Goal: Task Accomplishment & Management: Manage account settings

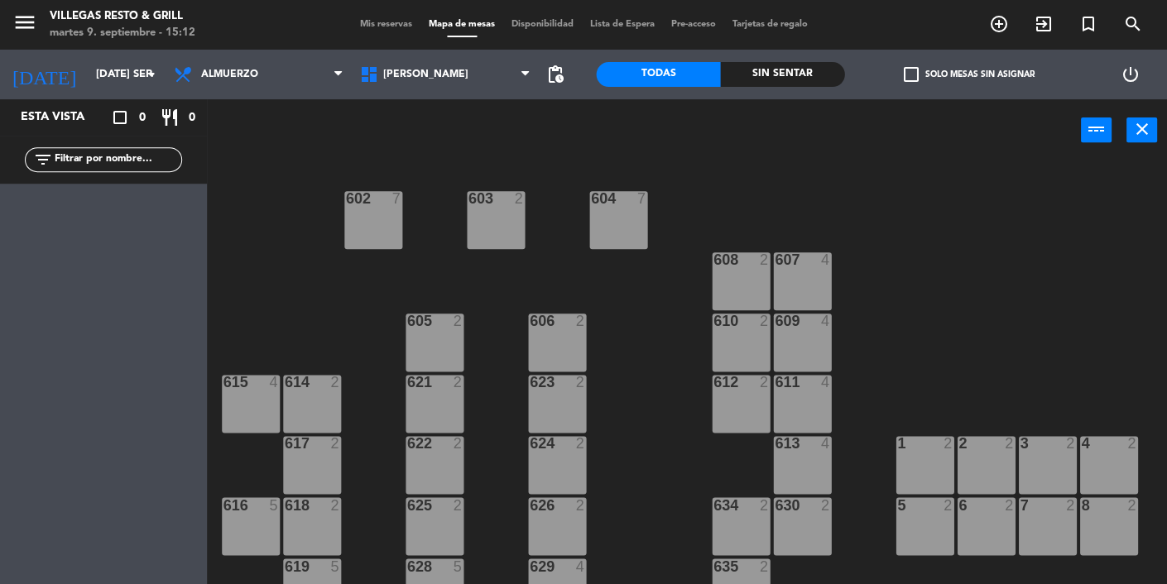
click at [382, 25] on span "Mis reservas" at bounding box center [386, 24] width 69 height 9
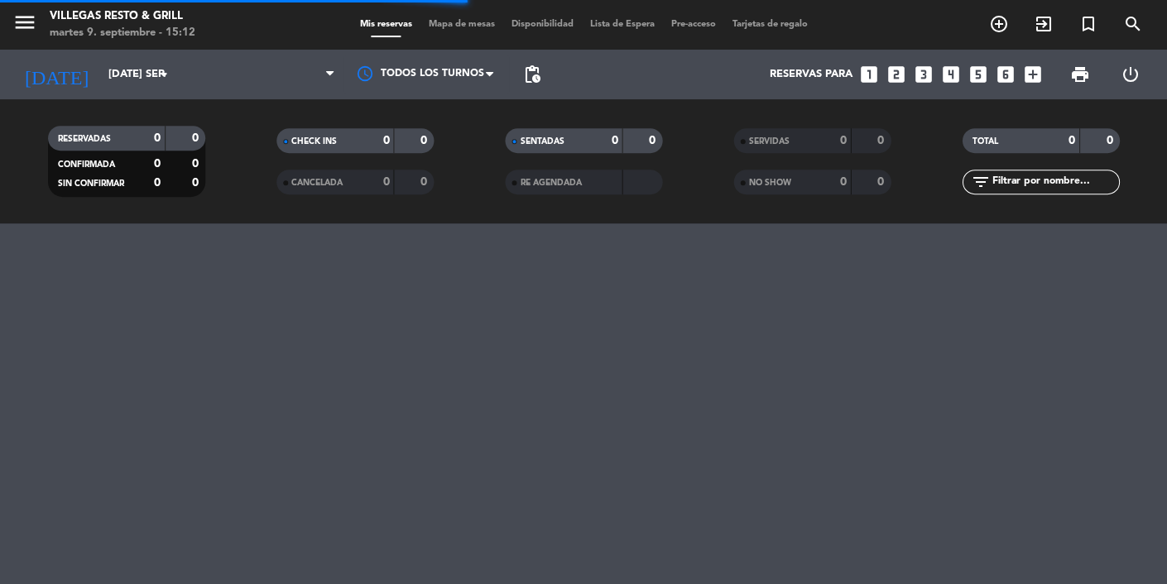
click at [406, 36] on span at bounding box center [386, 37] width 69 height 2
click at [828, 132] on div "0" at bounding box center [830, 141] width 33 height 19
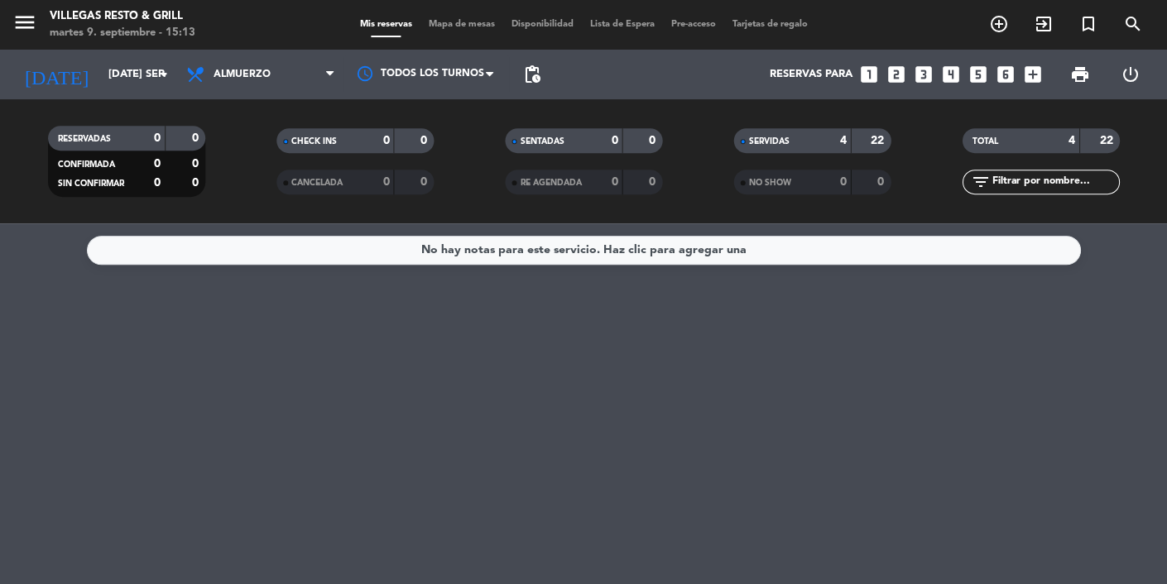
click at [838, 140] on div "4" at bounding box center [830, 141] width 33 height 19
click at [835, 150] on div "SERVIDAS 4 22" at bounding box center [811, 140] width 157 height 25
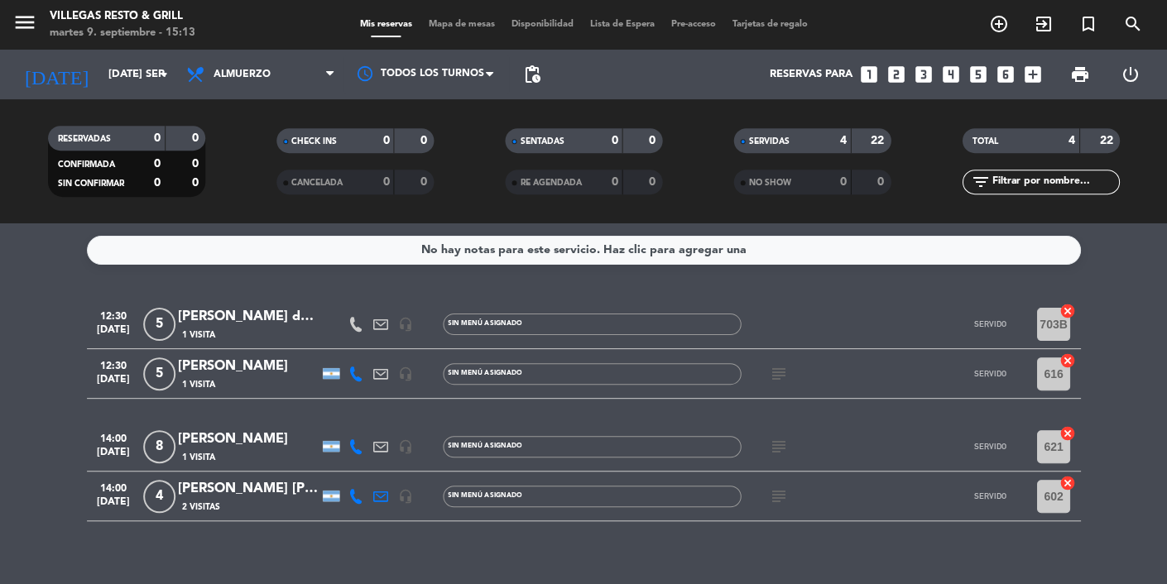
click at [221, 461] on div "1 Visita" at bounding box center [248, 457] width 141 height 14
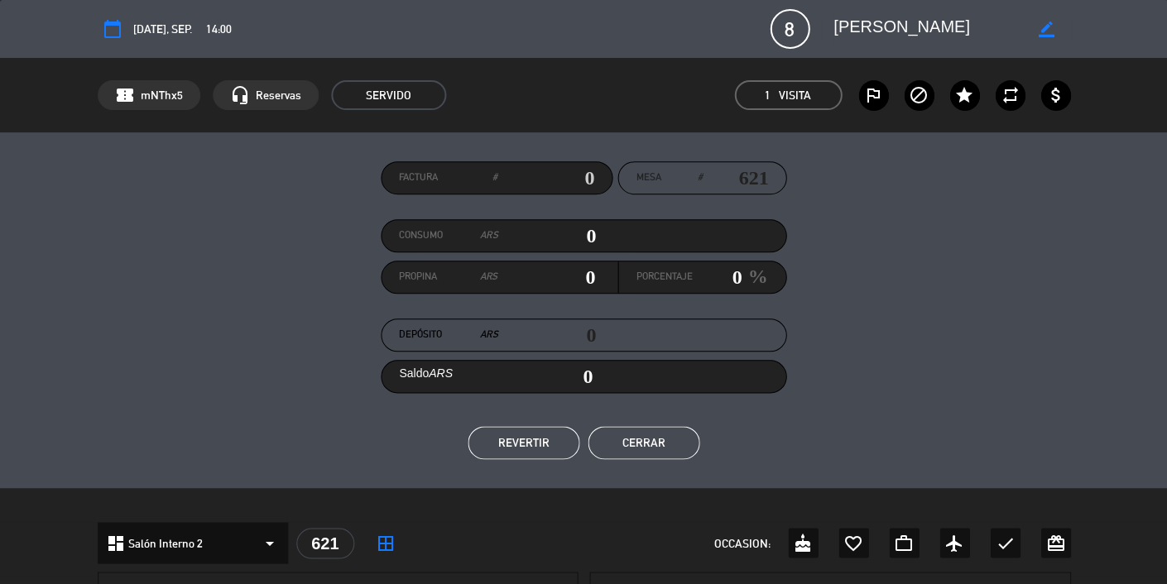
click at [532, 451] on button "REVERTIR" at bounding box center [524, 442] width 112 height 33
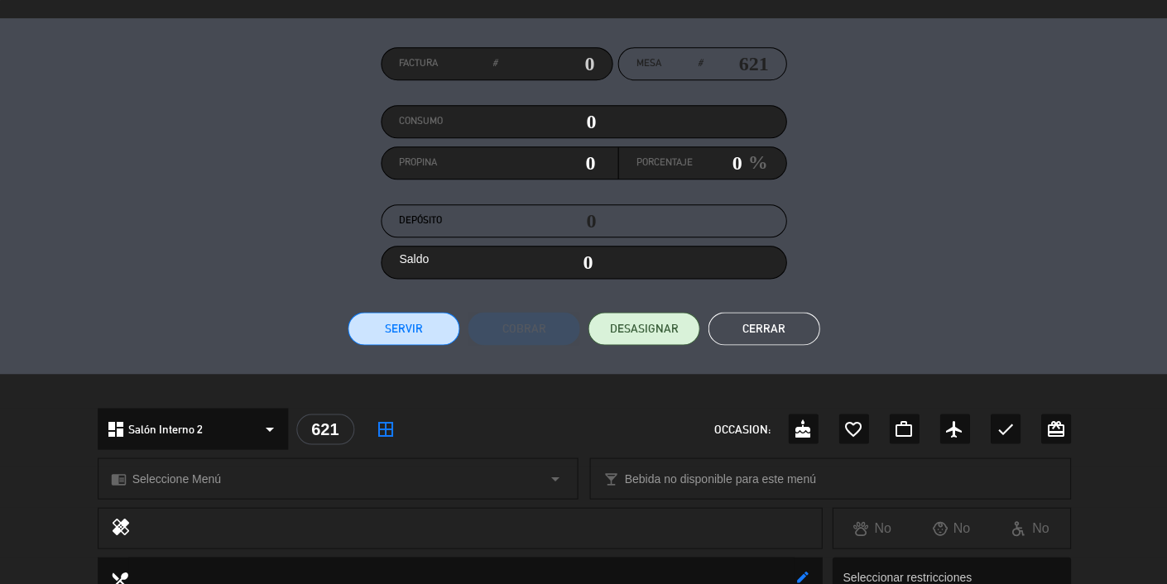
scroll to position [127, 0]
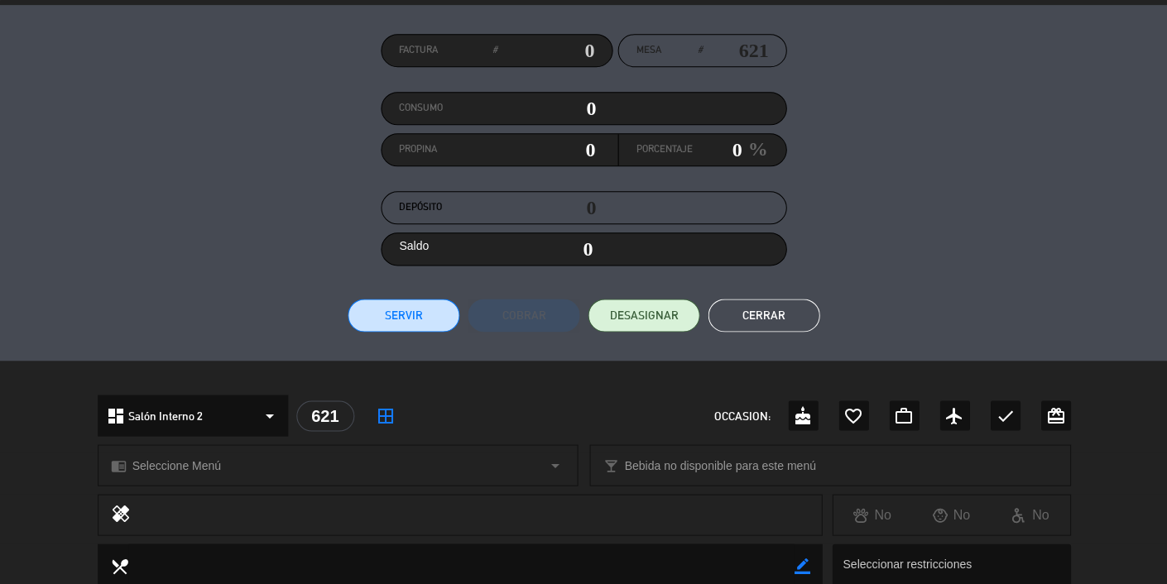
click at [771, 325] on button "Cerrar" at bounding box center [764, 315] width 112 height 33
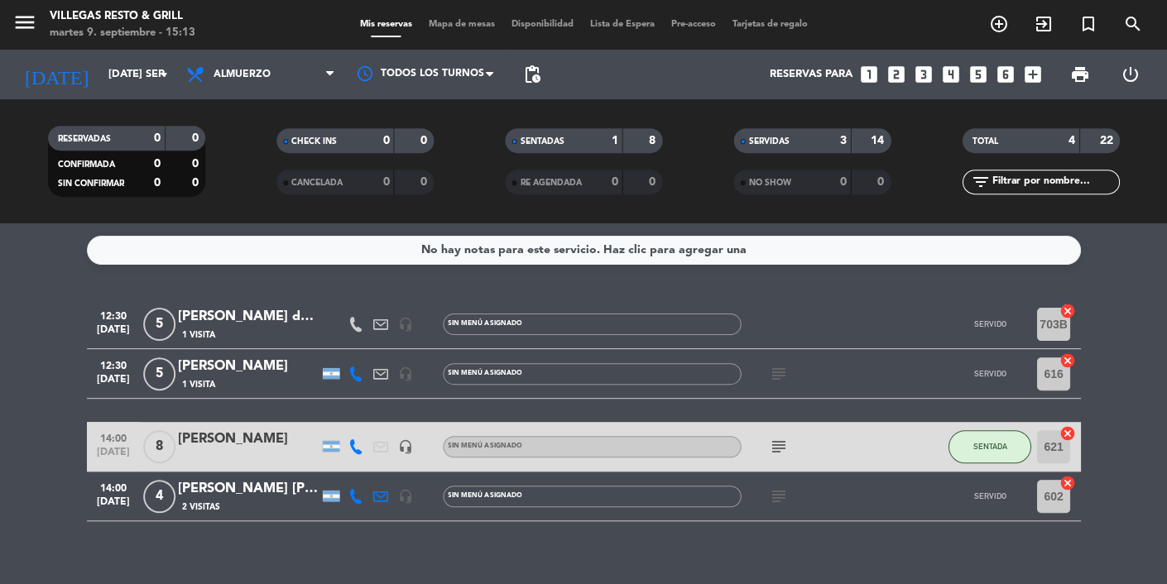
click at [771, 492] on icon "subject" at bounding box center [778, 497] width 20 height 20
click at [236, 506] on div "2 Visitas" at bounding box center [248, 507] width 141 height 14
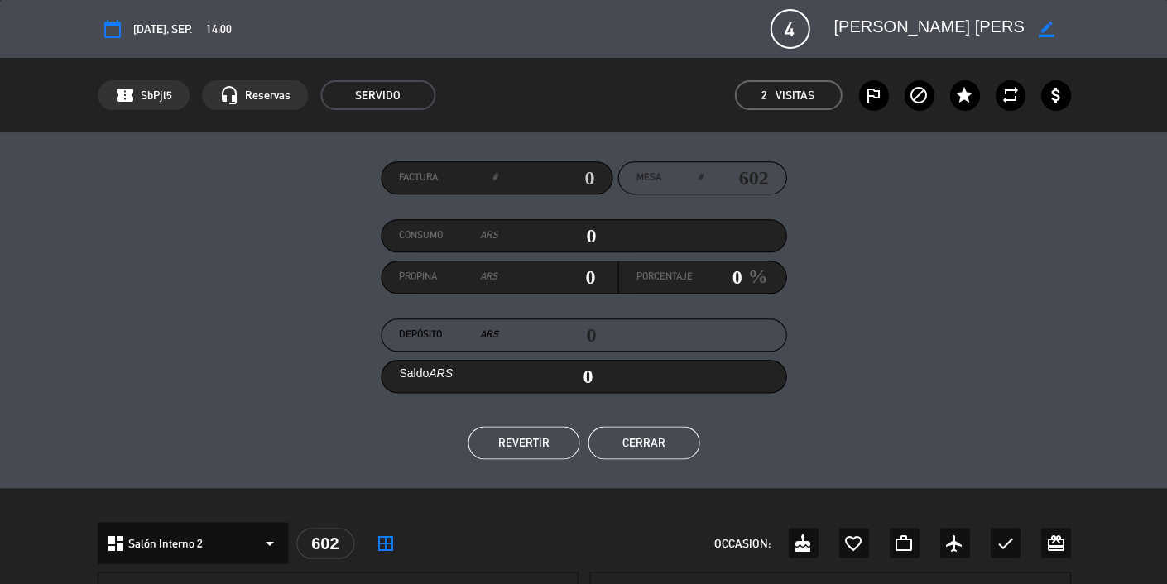
click at [545, 450] on button "REVERTIR" at bounding box center [524, 442] width 112 height 33
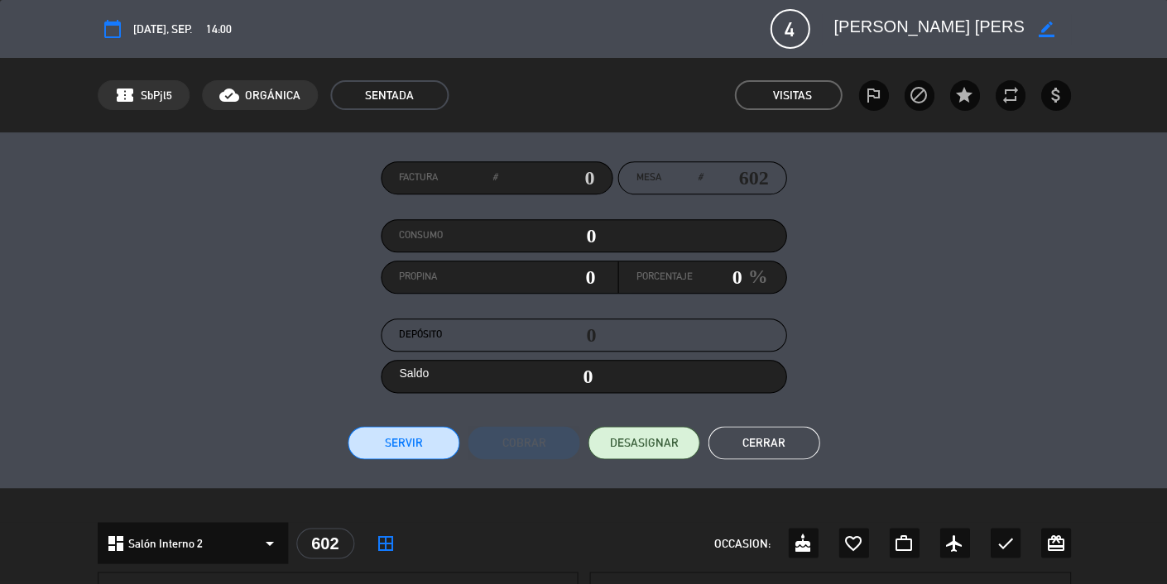
click at [768, 443] on button "Cerrar" at bounding box center [764, 442] width 112 height 33
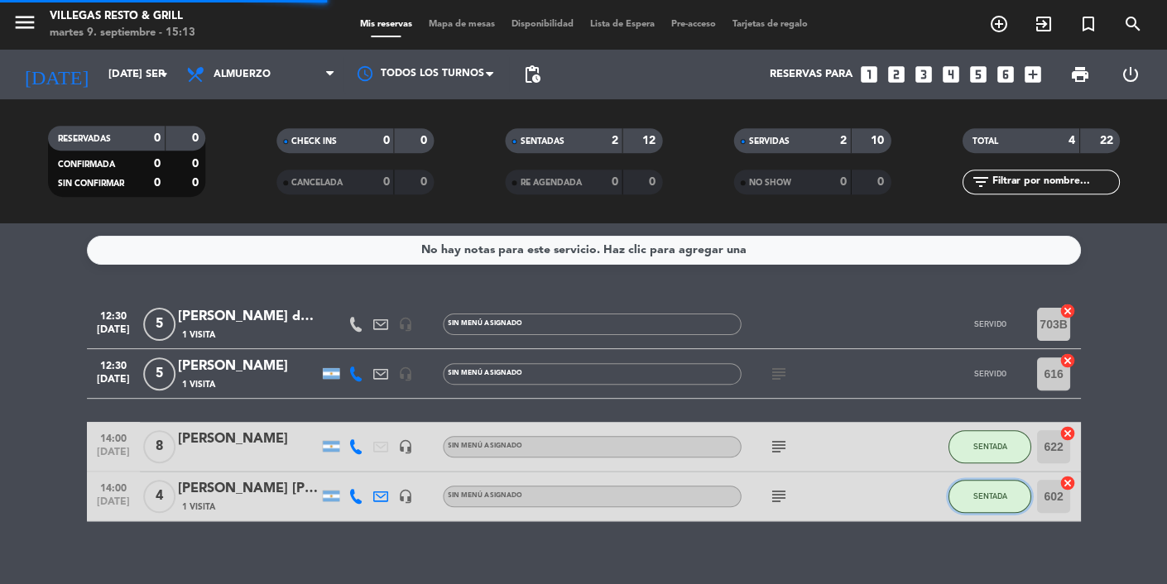
click at [996, 497] on span "SENTADA" at bounding box center [989, 496] width 34 height 9
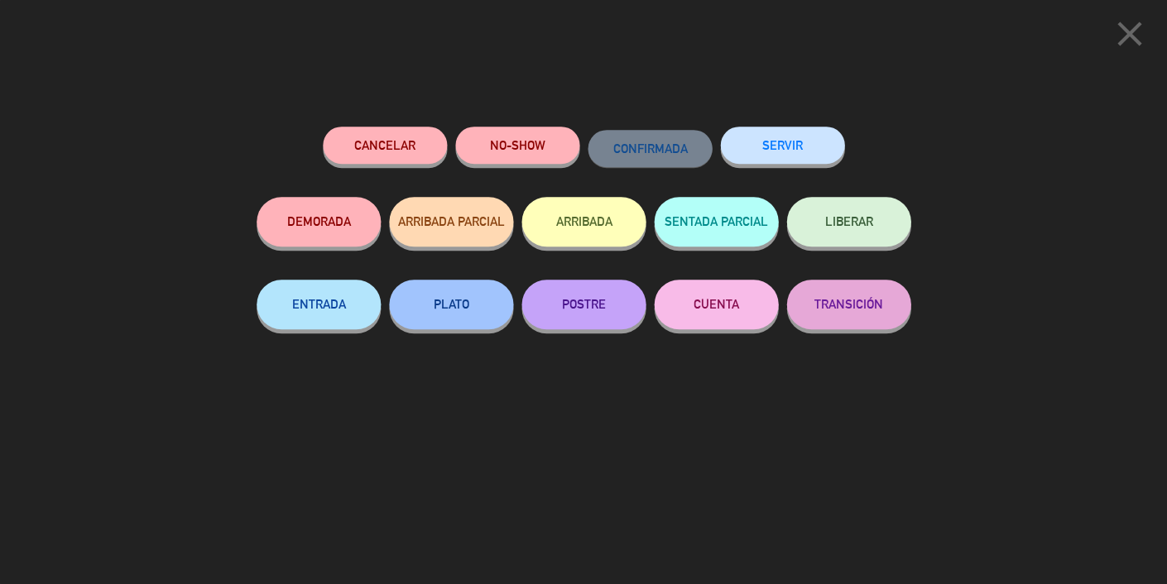
click at [735, 233] on button "SENTADA PARCIAL" at bounding box center [716, 222] width 124 height 50
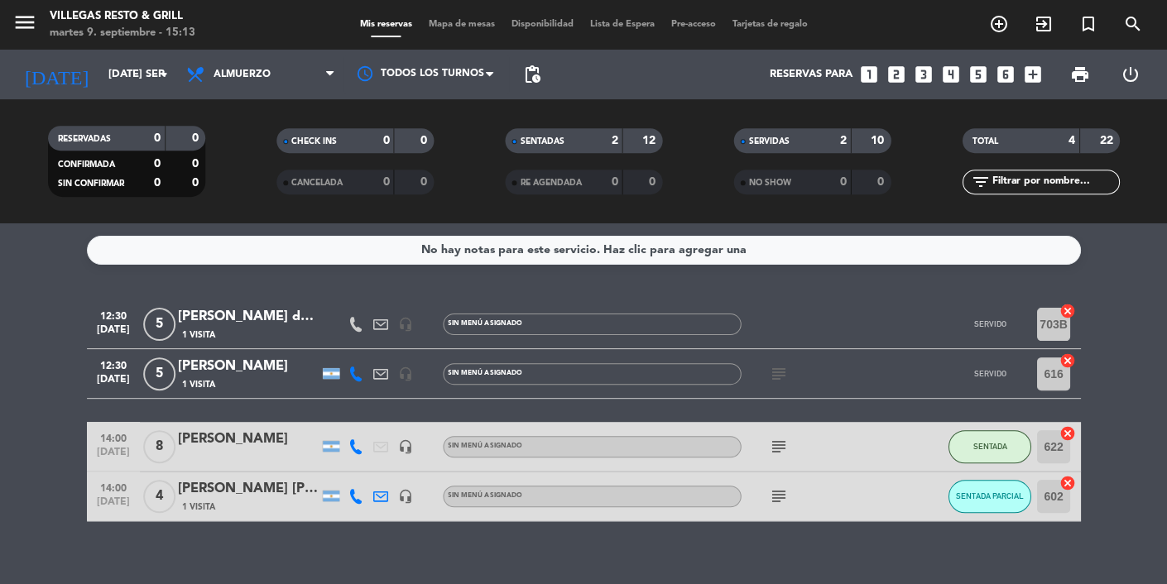
click at [801, 138] on div "SERVIDAS" at bounding box center [775, 141] width 76 height 19
